Goal: Task Accomplishment & Management: Complete application form

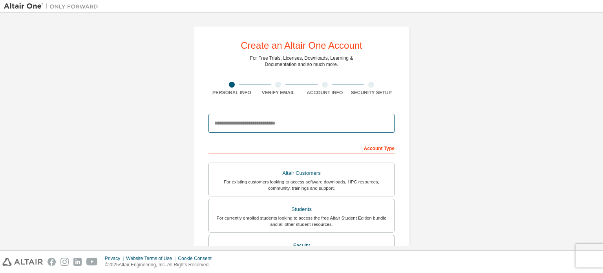
click at [245, 121] on input "email" at bounding box center [302, 123] width 186 height 19
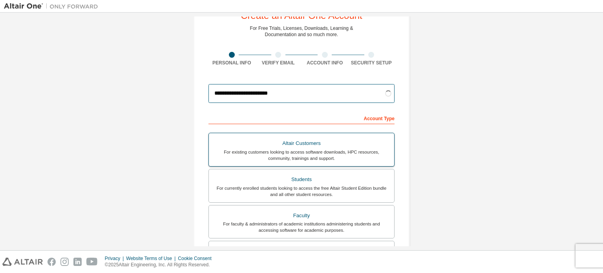
scroll to position [31, 0]
type input "**********"
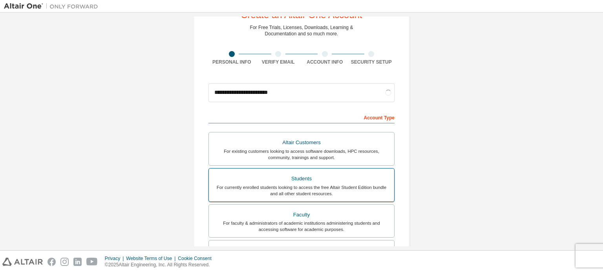
click at [295, 178] on div "Students" at bounding box center [302, 178] width 176 height 11
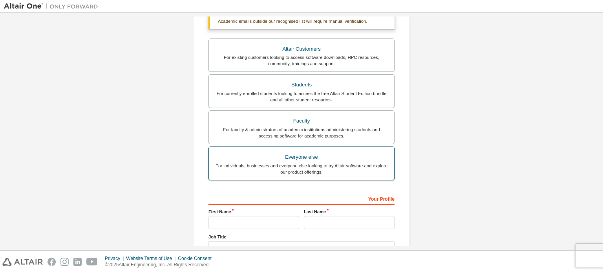
scroll to position [146, 0]
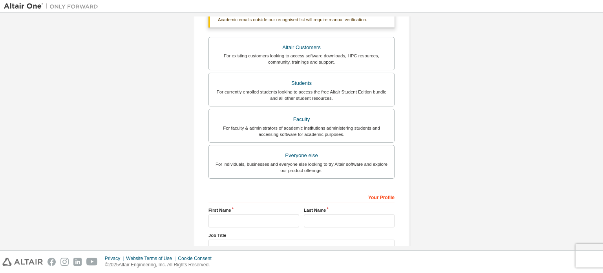
click at [240, 191] on div "Your Profile" at bounding box center [302, 197] width 186 height 13
click at [223, 198] on div "Your Profile" at bounding box center [302, 197] width 186 height 13
click at [229, 219] on input "text" at bounding box center [254, 220] width 91 height 13
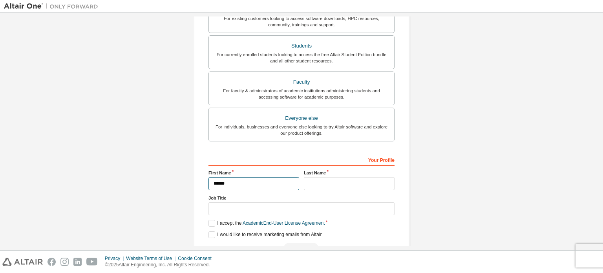
type input "******"
click at [332, 183] on input "text" at bounding box center [349, 183] width 91 height 13
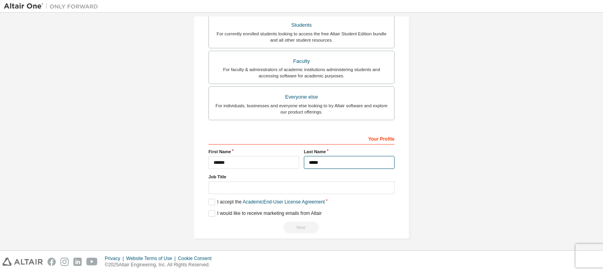
type input "*****"
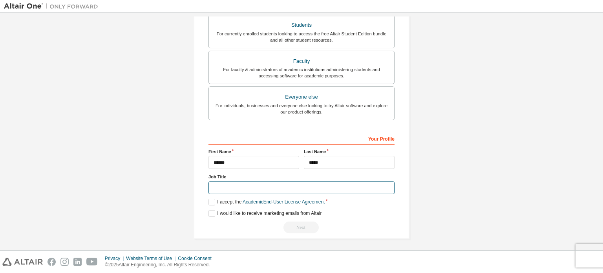
click at [229, 187] on input "text" at bounding box center [302, 187] width 186 height 13
type input "*******"
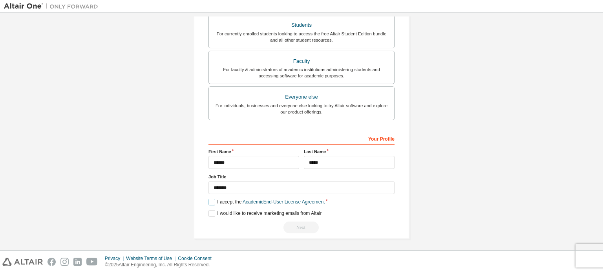
click at [211, 201] on label "I accept the Academic End-User License Agreement" at bounding box center [267, 202] width 116 height 7
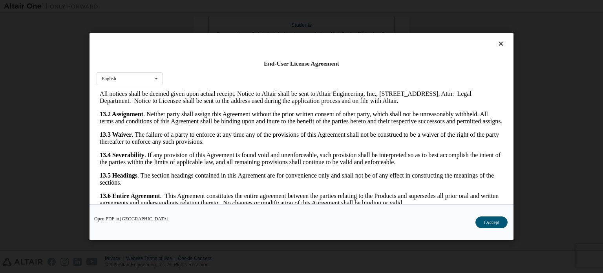
scroll to position [17, 0]
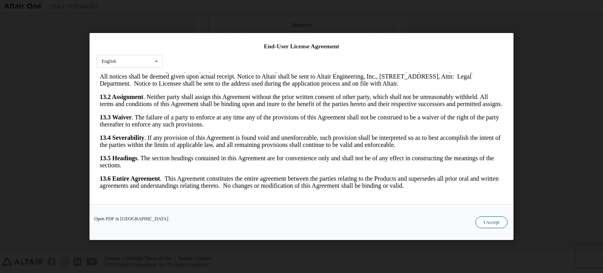
click at [489, 223] on button "I Accept" at bounding box center [492, 222] width 32 height 12
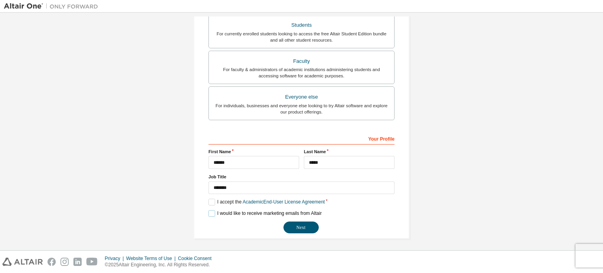
click at [210, 210] on label "I would like to receive marketing emails from Altair" at bounding box center [265, 213] width 113 height 7
click at [209, 210] on label "I would like to receive marketing emails from Altair" at bounding box center [265, 213] width 113 height 7
click at [288, 227] on button "Next" at bounding box center [301, 228] width 35 height 12
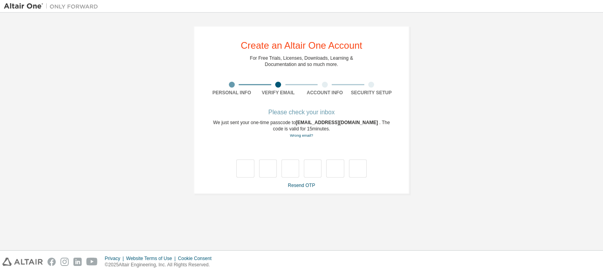
scroll to position [0, 0]
type input "*"
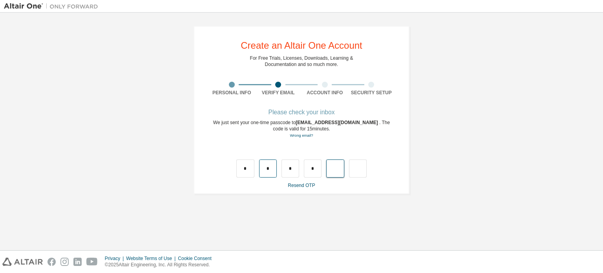
type input "*"
